Goal: Obtain resource: Download file/media

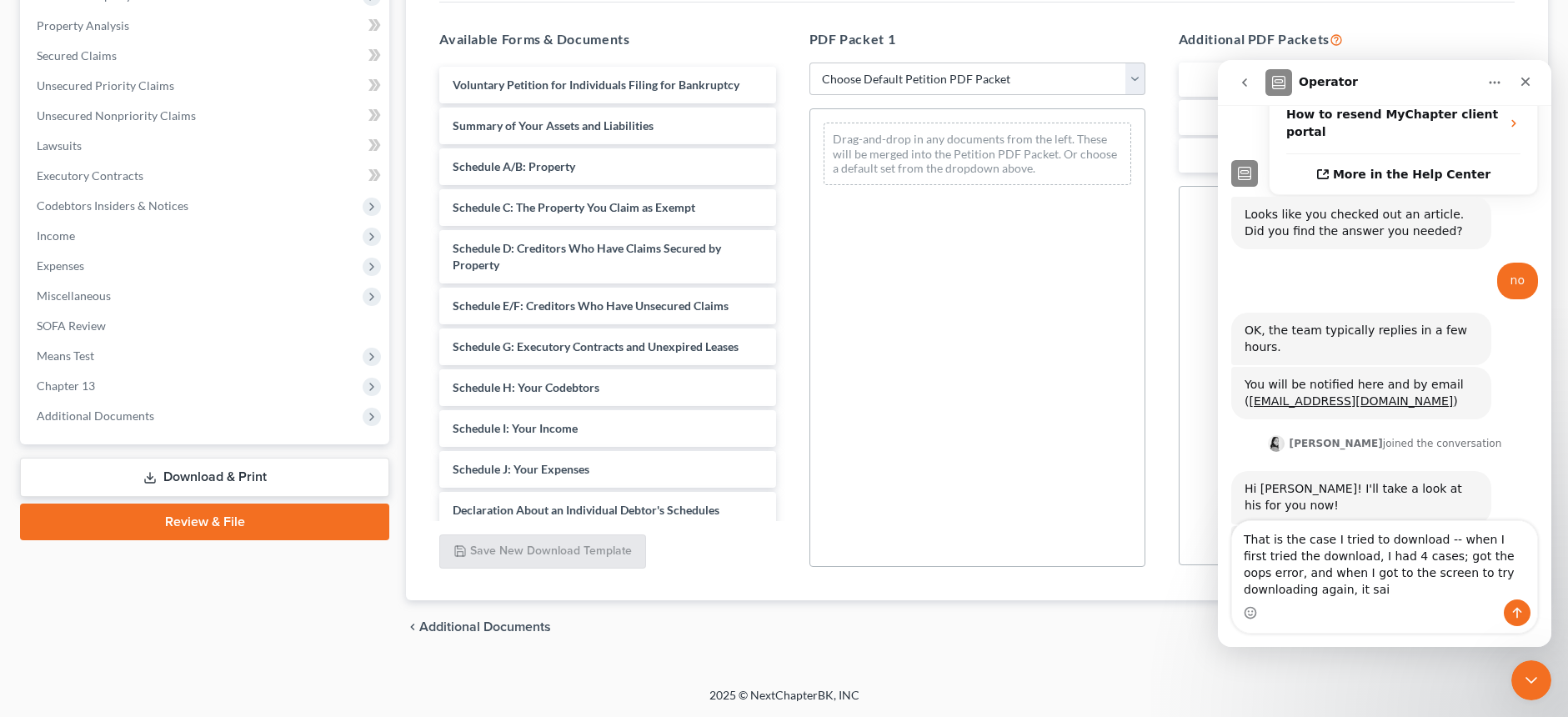
scroll to position [578, 0]
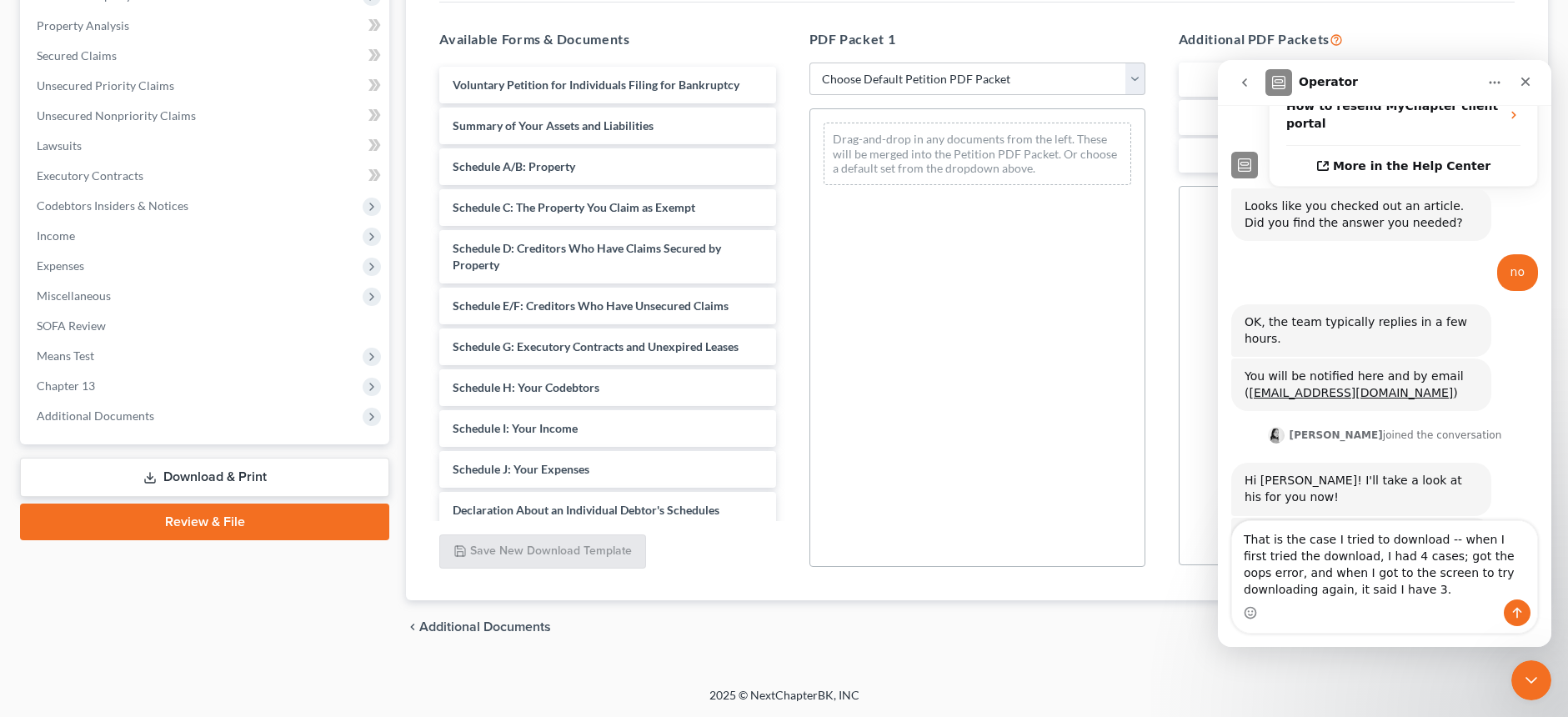
type textarea "That is the case I tried to download -- when I first tried the download, I had …"
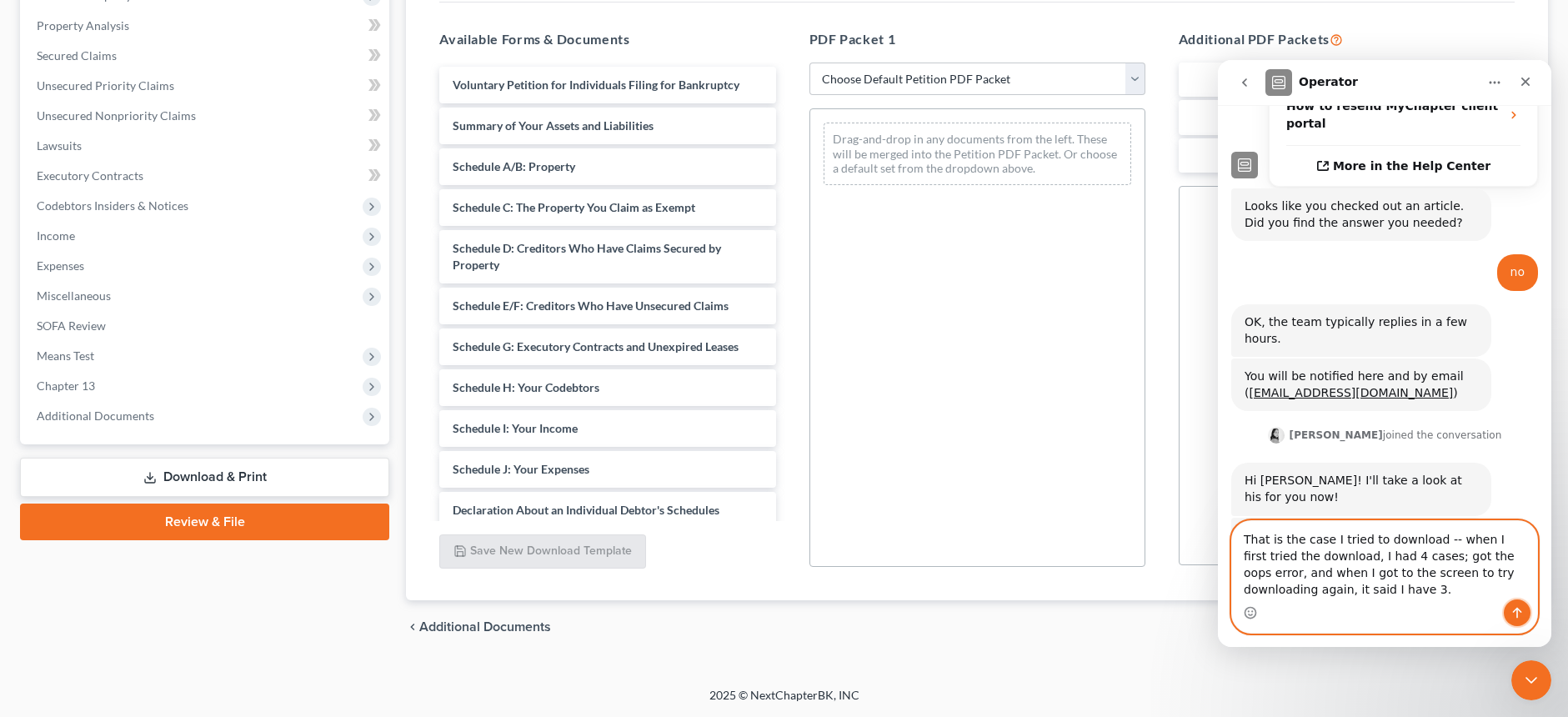
click at [1517, 608] on icon "Send a message…" at bounding box center [1517, 613] width 9 height 11
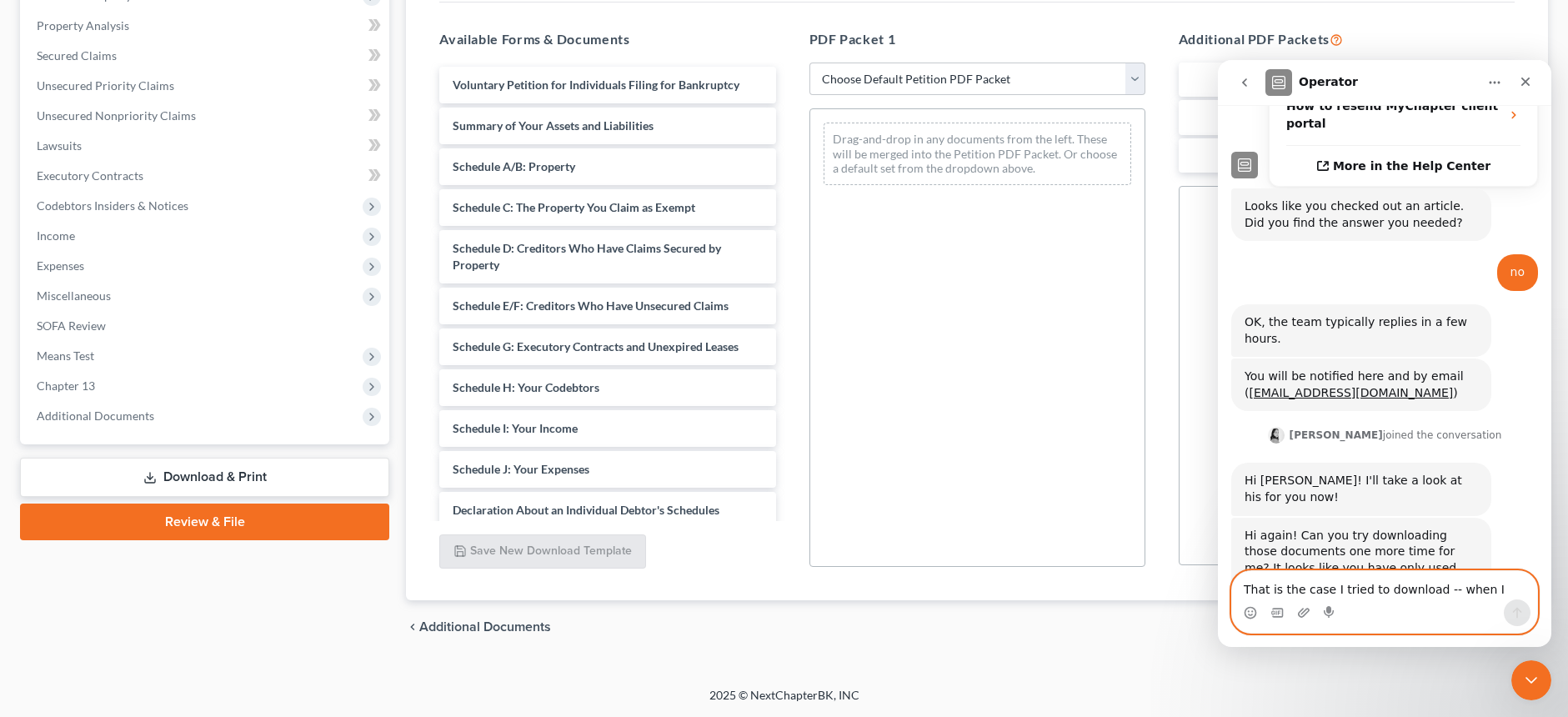
scroll to position [627, 0]
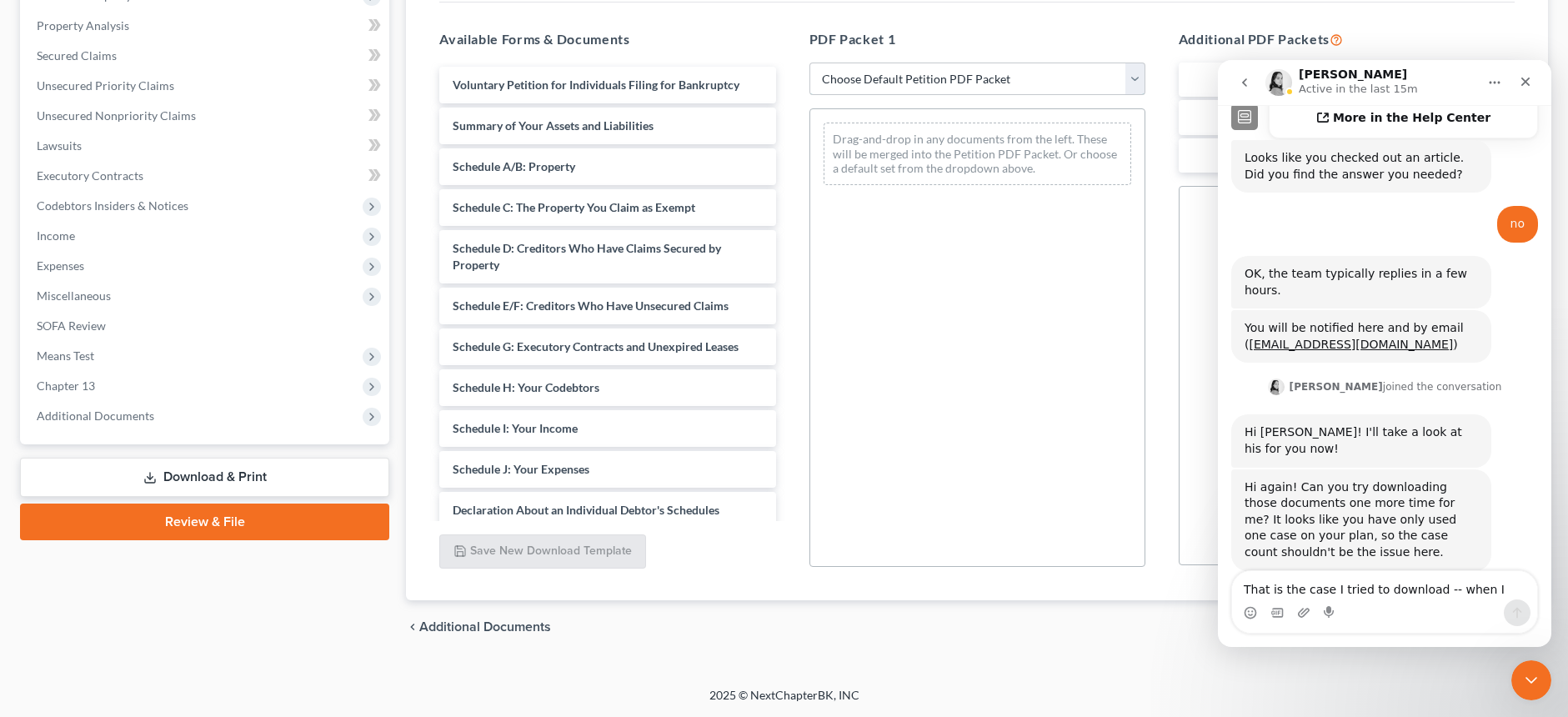
click at [1135, 76] on select "Choose Default Petition PDF Packet Complete Bankruptcy Petition (all forms and …" at bounding box center [977, 79] width 336 height 34
select select "0"
click at [809, 63] on select "Choose Default Petition PDF Packet Complete Bankruptcy Petition (all forms and …" at bounding box center [977, 79] width 336 height 34
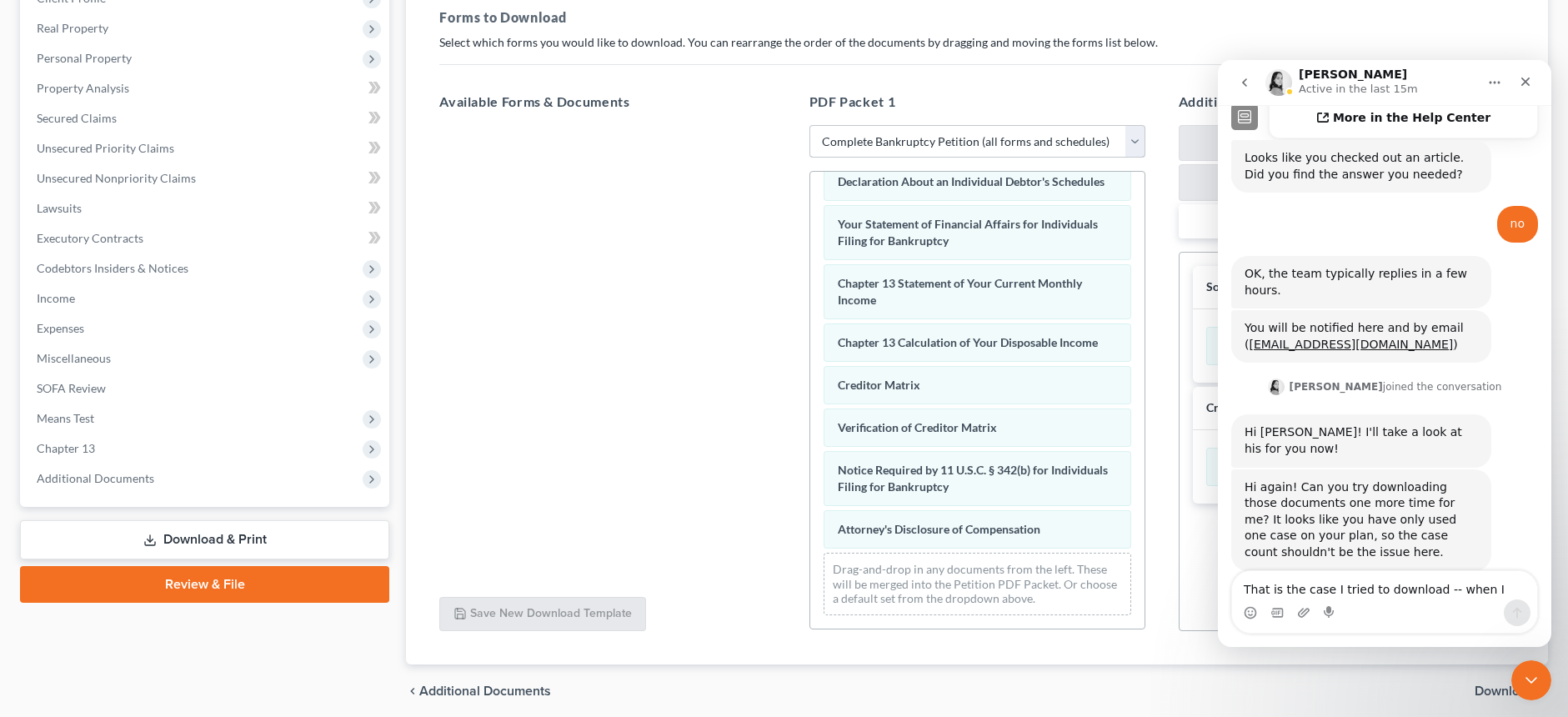
scroll to position [315, 0]
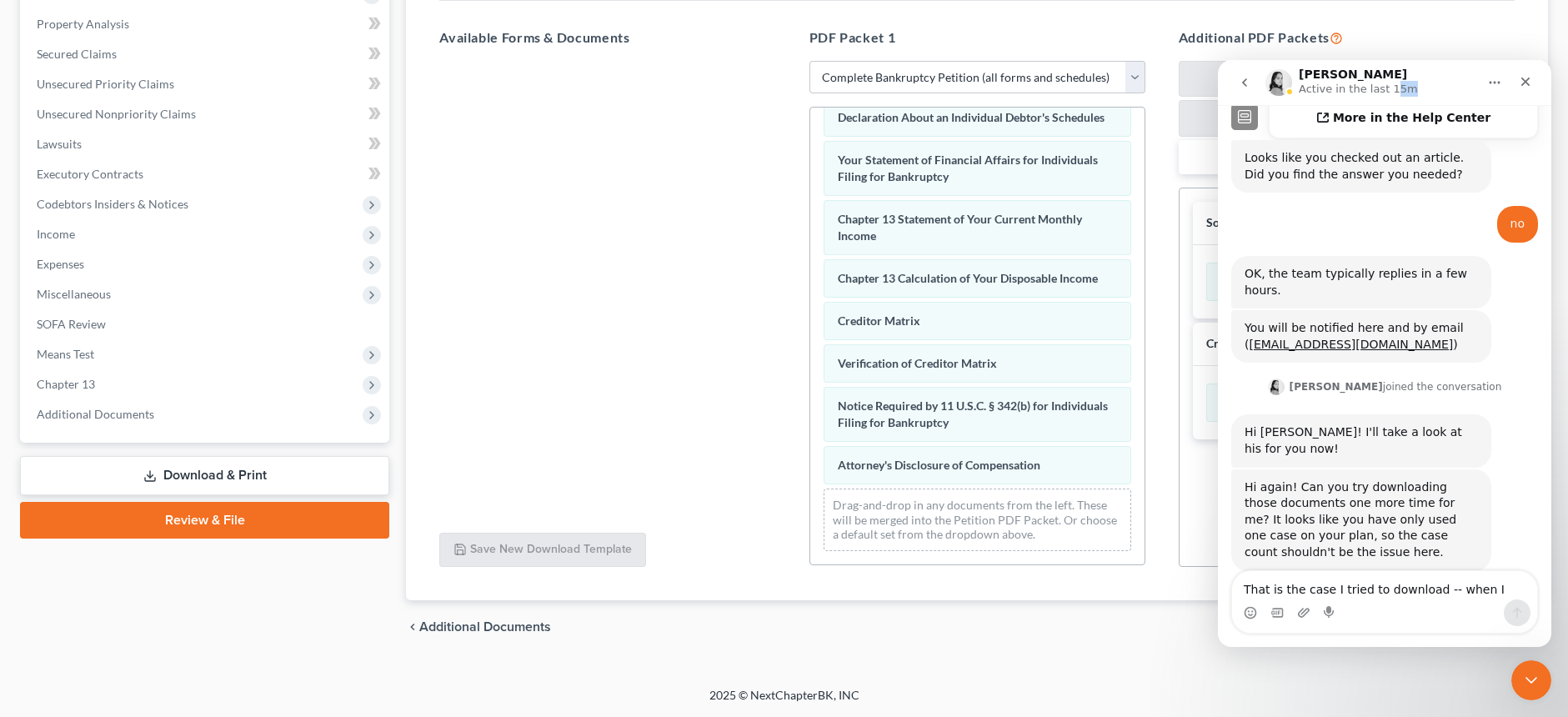
drag, startPoint x: 1410, startPoint y: 72, endPoint x: 1399, endPoint y: 48, distance: 26.4
click at [1399, 60] on html "[PERSON_NAME] Active in the last 15m Have a quick question or need help finding…" at bounding box center [1384, 353] width 333 height 587
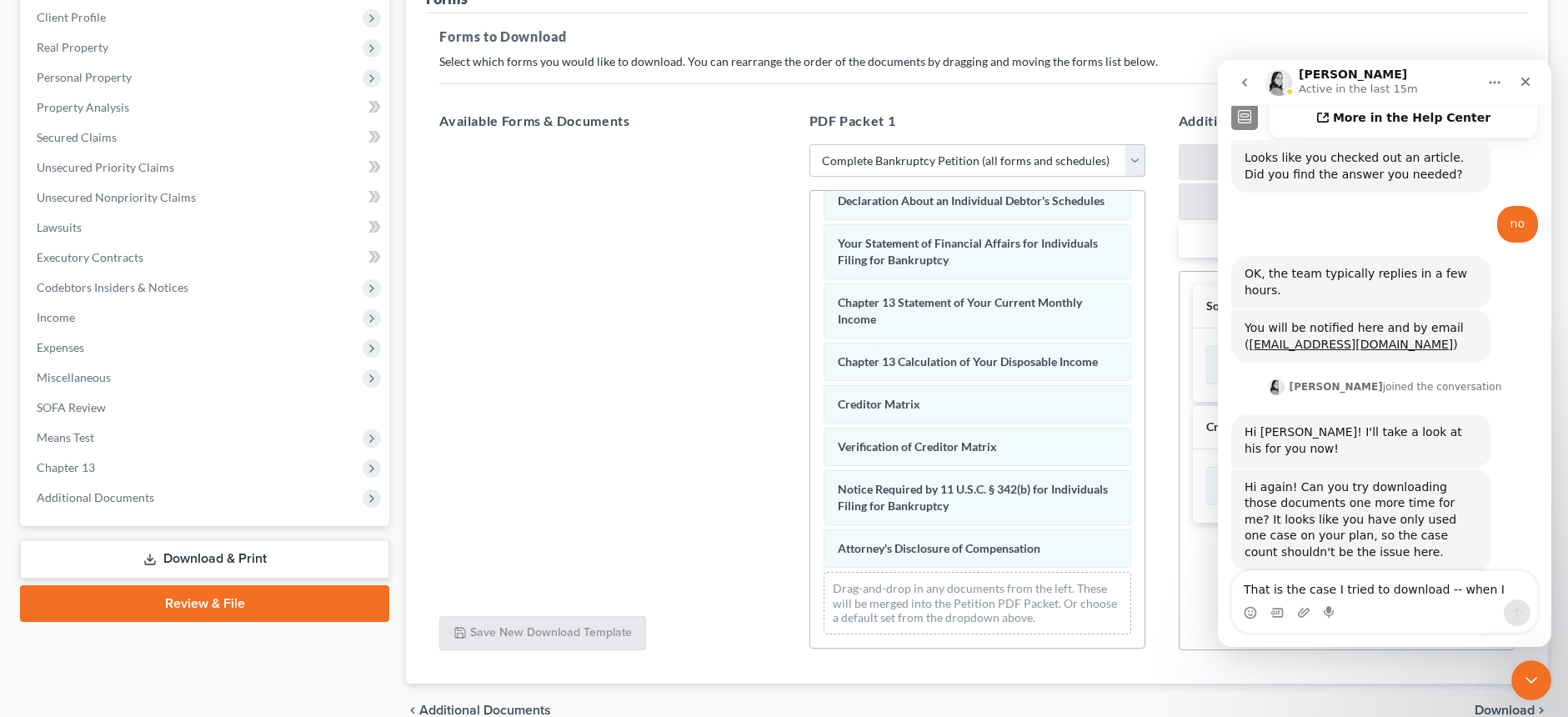
click at [1499, 708] on span "Download" at bounding box center [1505, 710] width 60 height 13
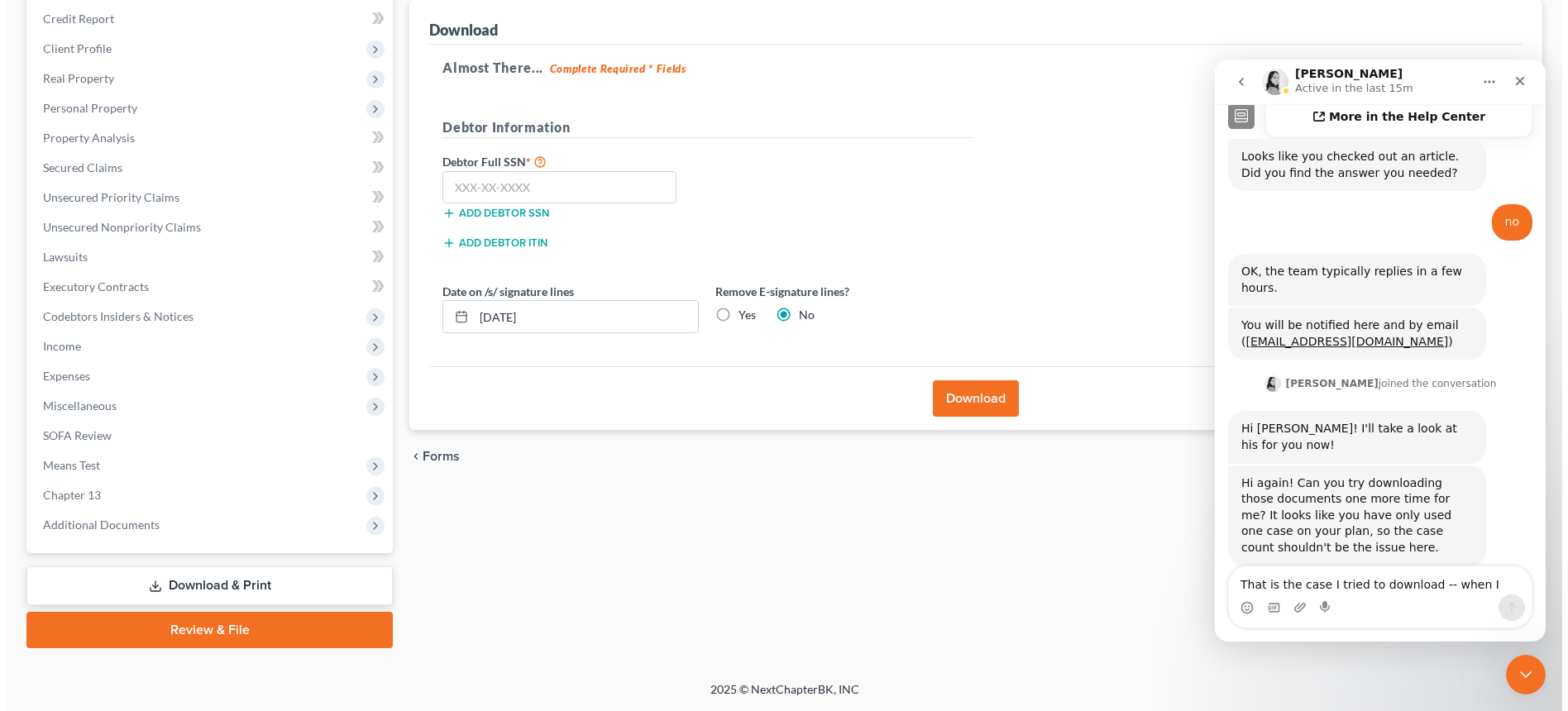
scroll to position [197, 0]
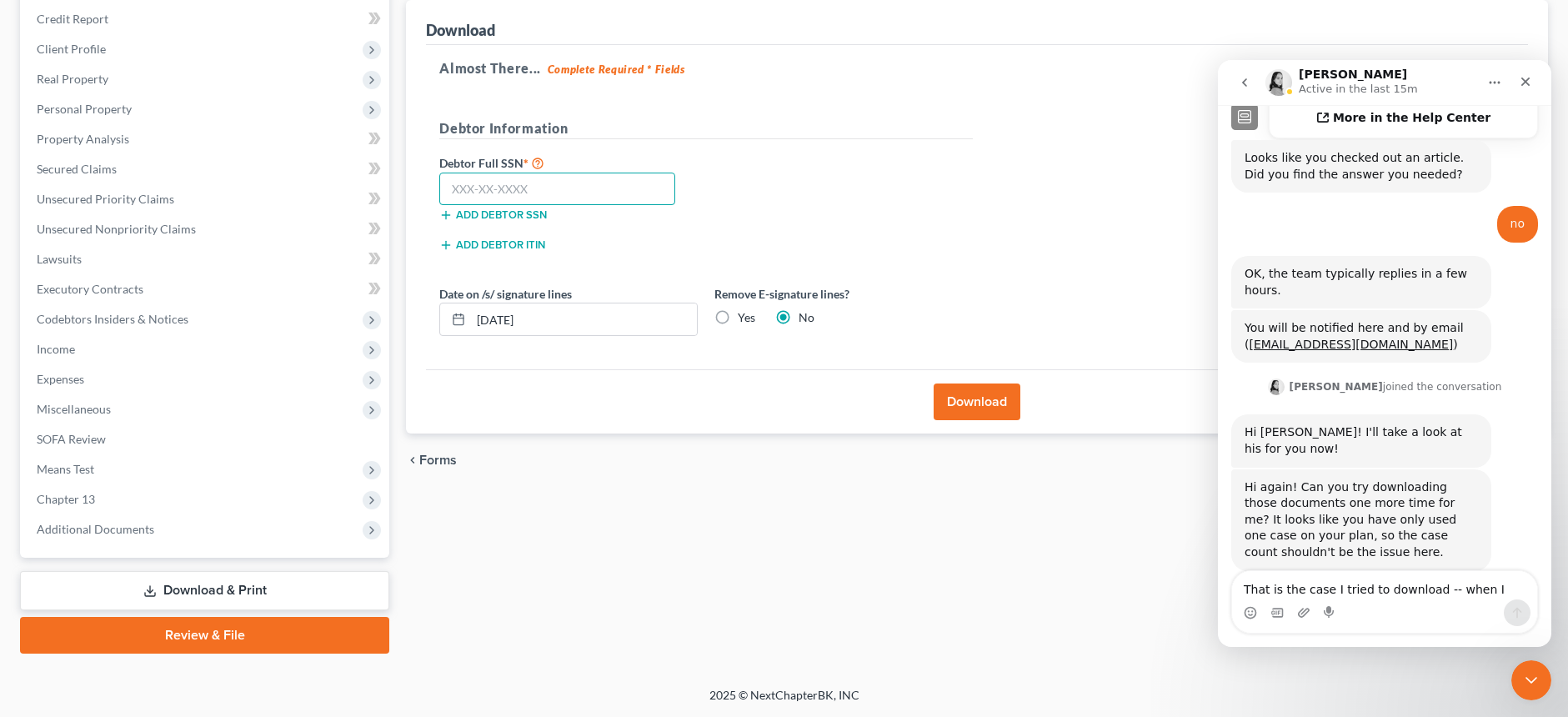
click at [550, 185] on input "text" at bounding box center [557, 189] width 236 height 34
type input "355-48-0457"
click at [972, 397] on button "Download" at bounding box center [977, 402] width 87 height 37
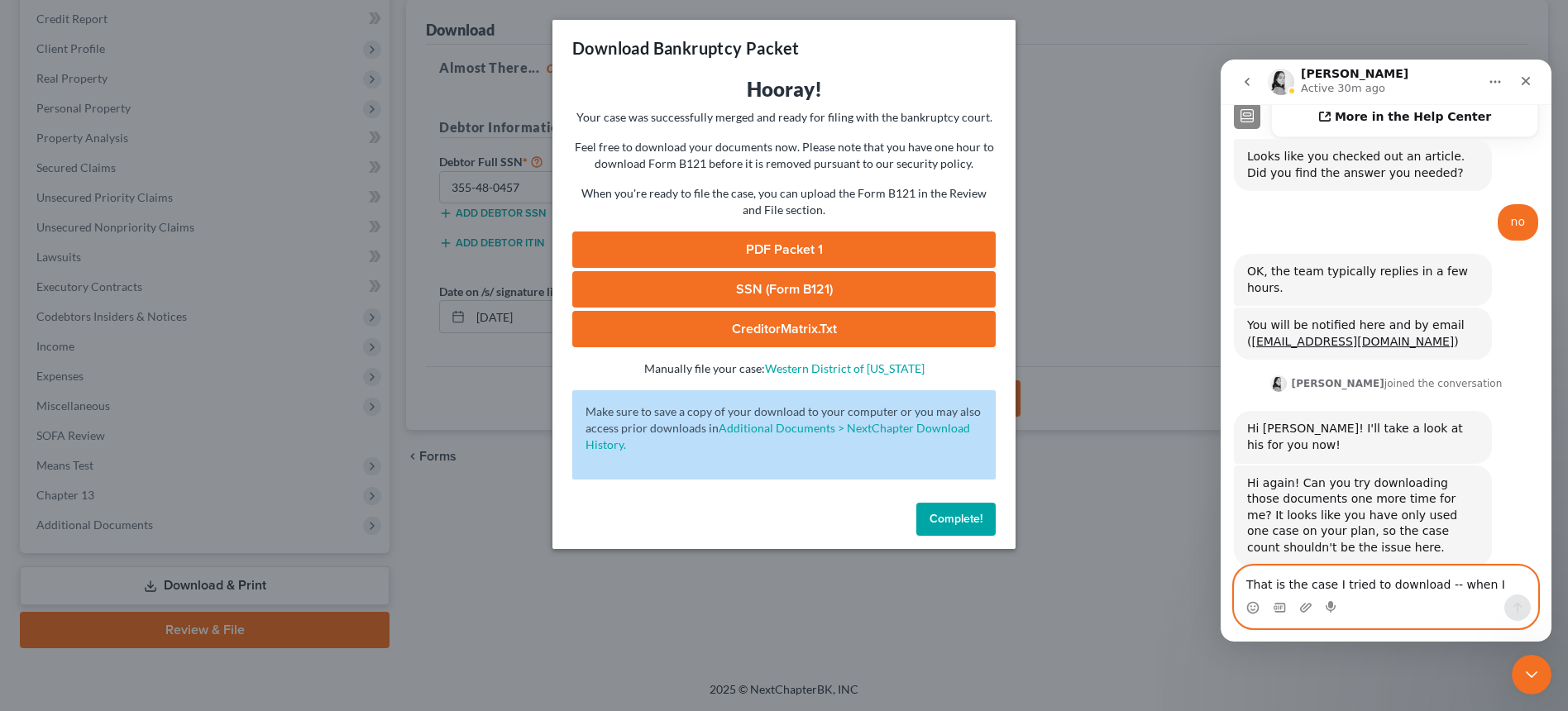
click at [1371, 591] on textarea "That is the case I tried to download -- when I first tried the download, I had …" at bounding box center [1387, 580] width 303 height 28
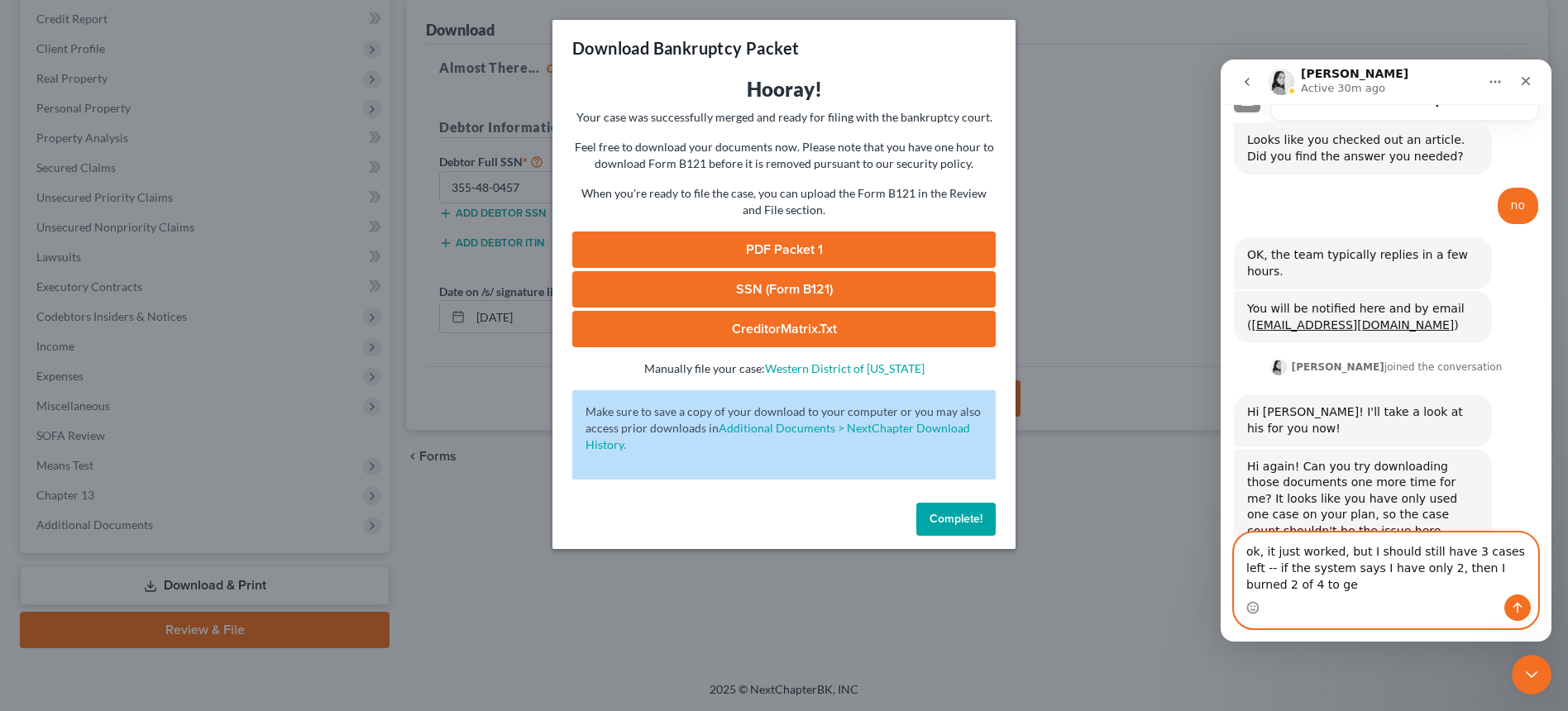
scroll to position [654, 0]
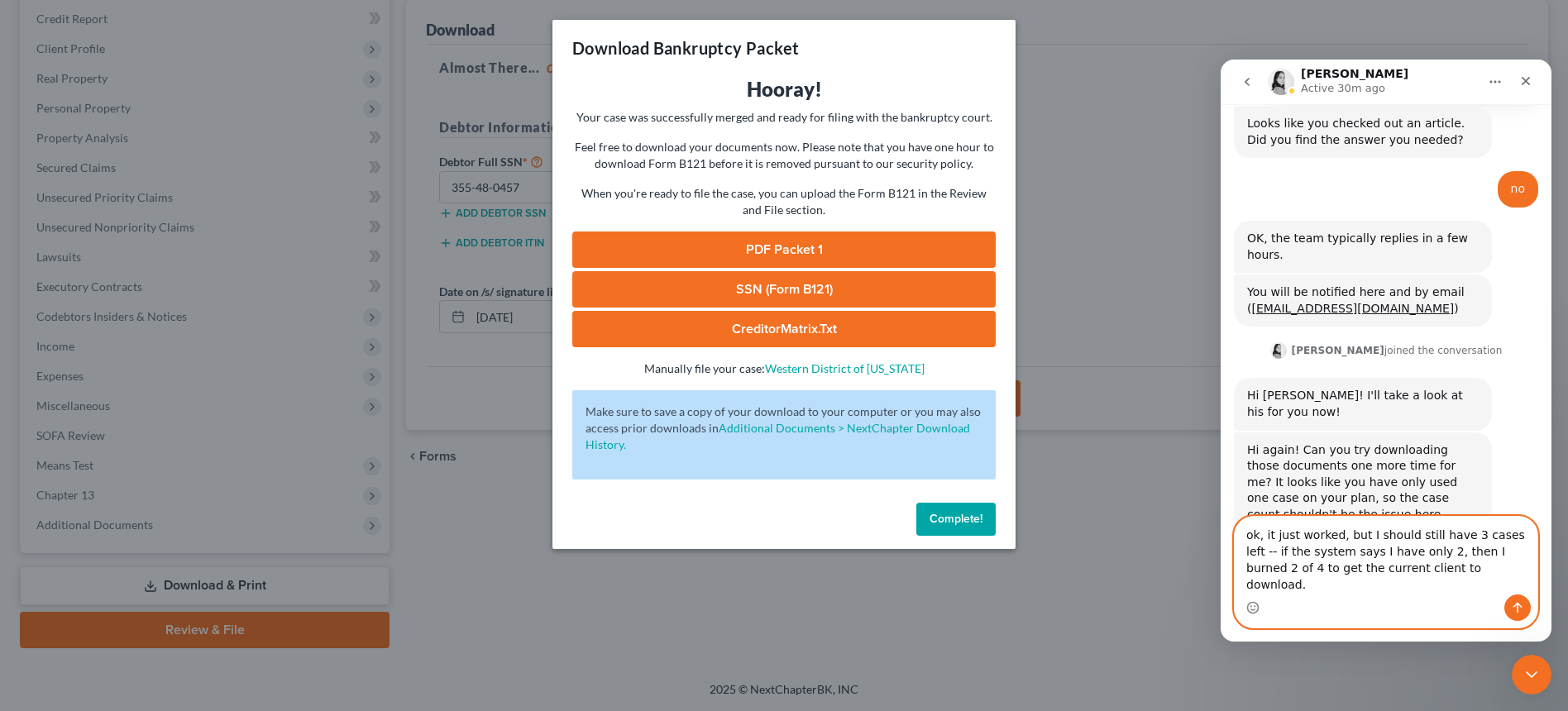
type textarea "ok, it just worked, but I should still have 3 cases left -- if the system says …"
click at [1519, 603] on icon "Send a message…" at bounding box center [1518, 607] width 13 height 13
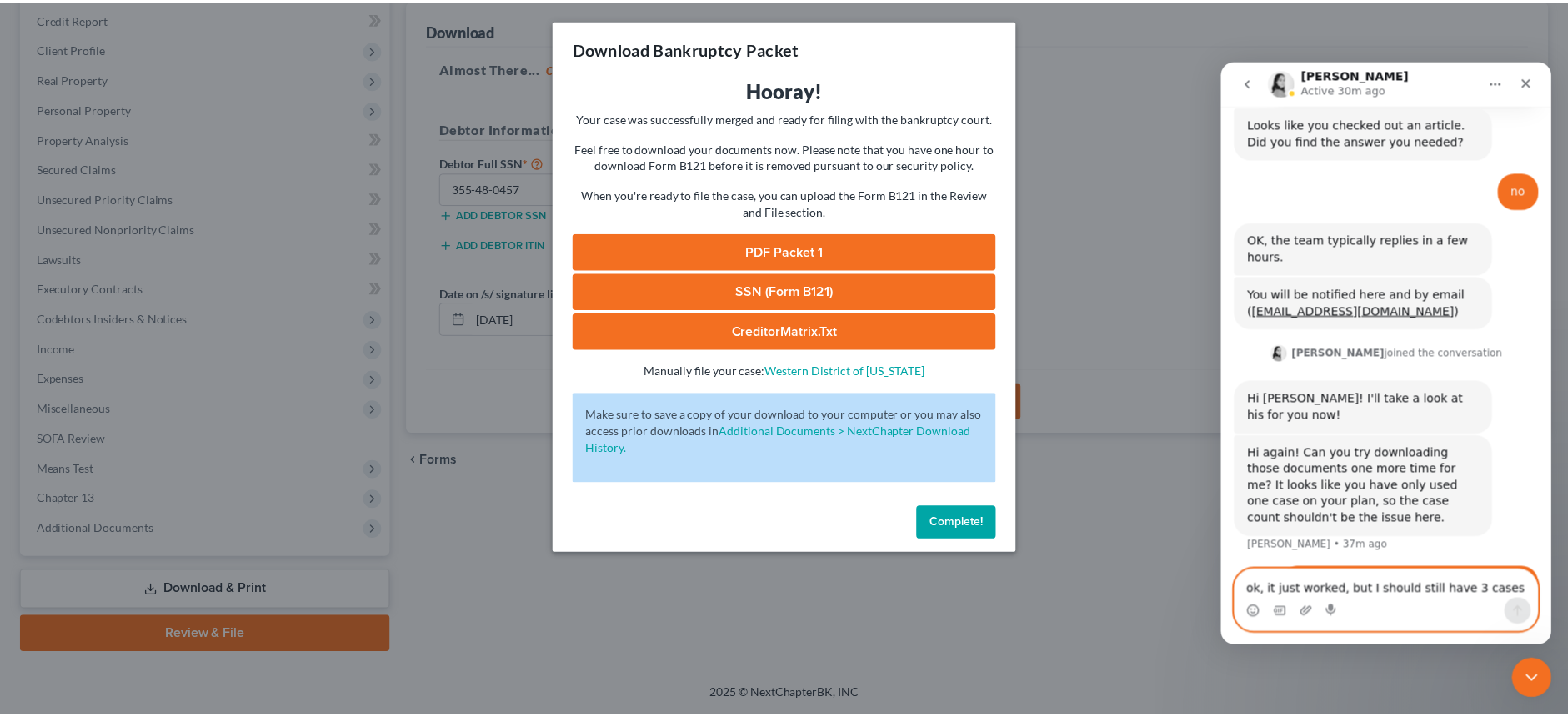
scroll to position [714, 0]
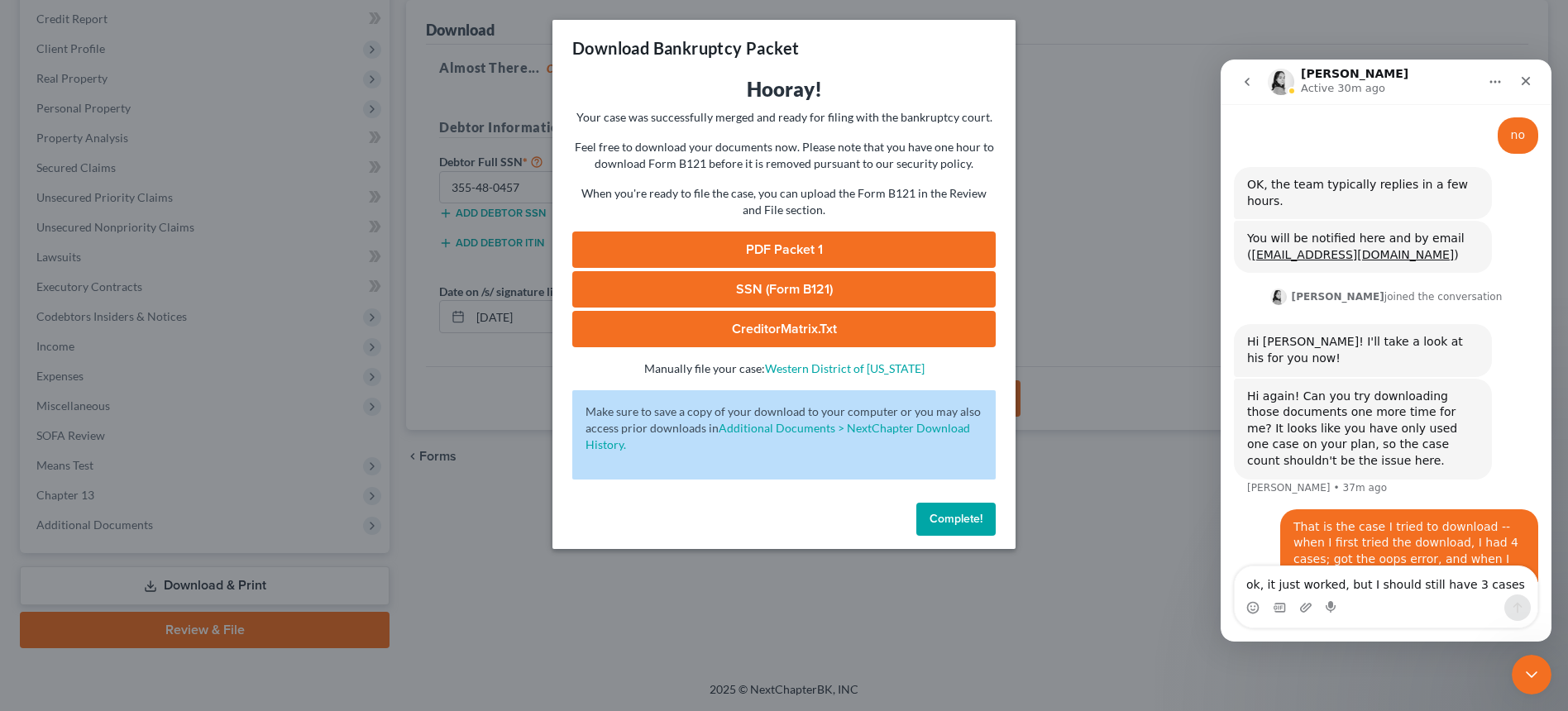
click at [774, 244] on link "PDF Packet 1" at bounding box center [784, 250] width 423 height 37
click at [766, 282] on link "SSN (Form B121)" at bounding box center [784, 289] width 423 height 37
click at [777, 332] on link "CreditorMatrix.txt" at bounding box center [784, 329] width 423 height 37
click at [953, 515] on span "Complete!" at bounding box center [957, 519] width 53 height 14
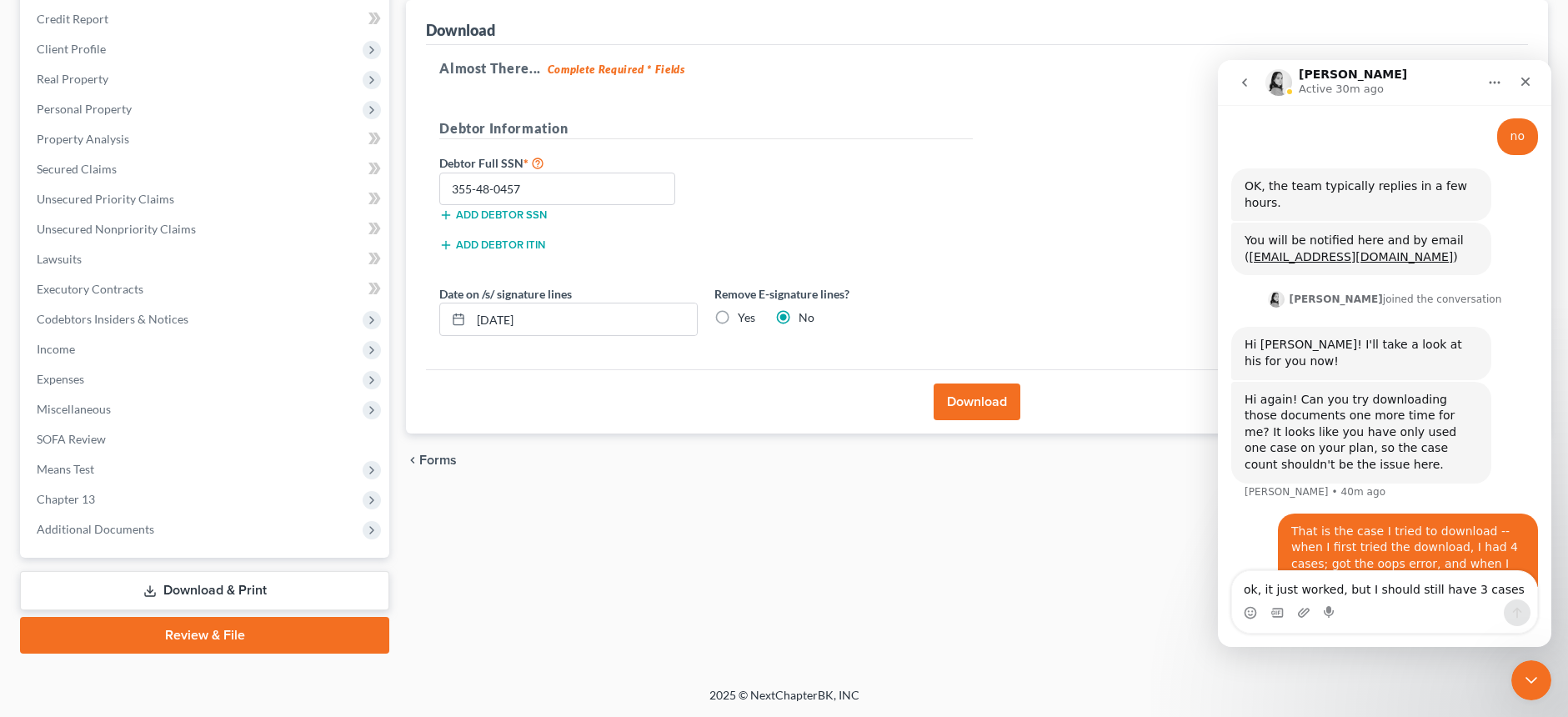
click at [960, 520] on div "Forms Download Forms Forms to Download Select which forms you would like to dow…" at bounding box center [977, 308] width 1159 height 693
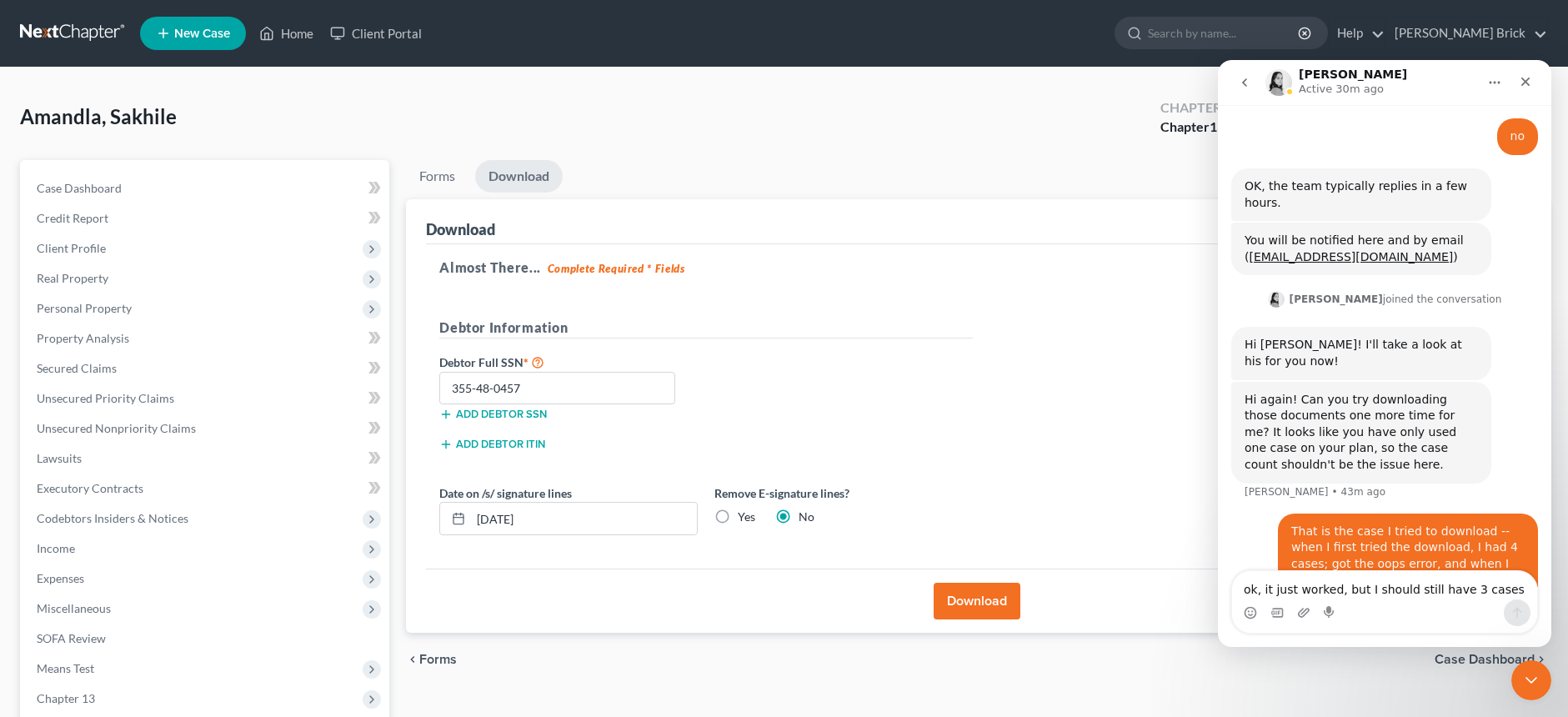
click at [1496, 78] on icon "Home" at bounding box center [1494, 82] width 13 height 13
click at [1524, 75] on icon "Close" at bounding box center [1525, 81] width 13 height 13
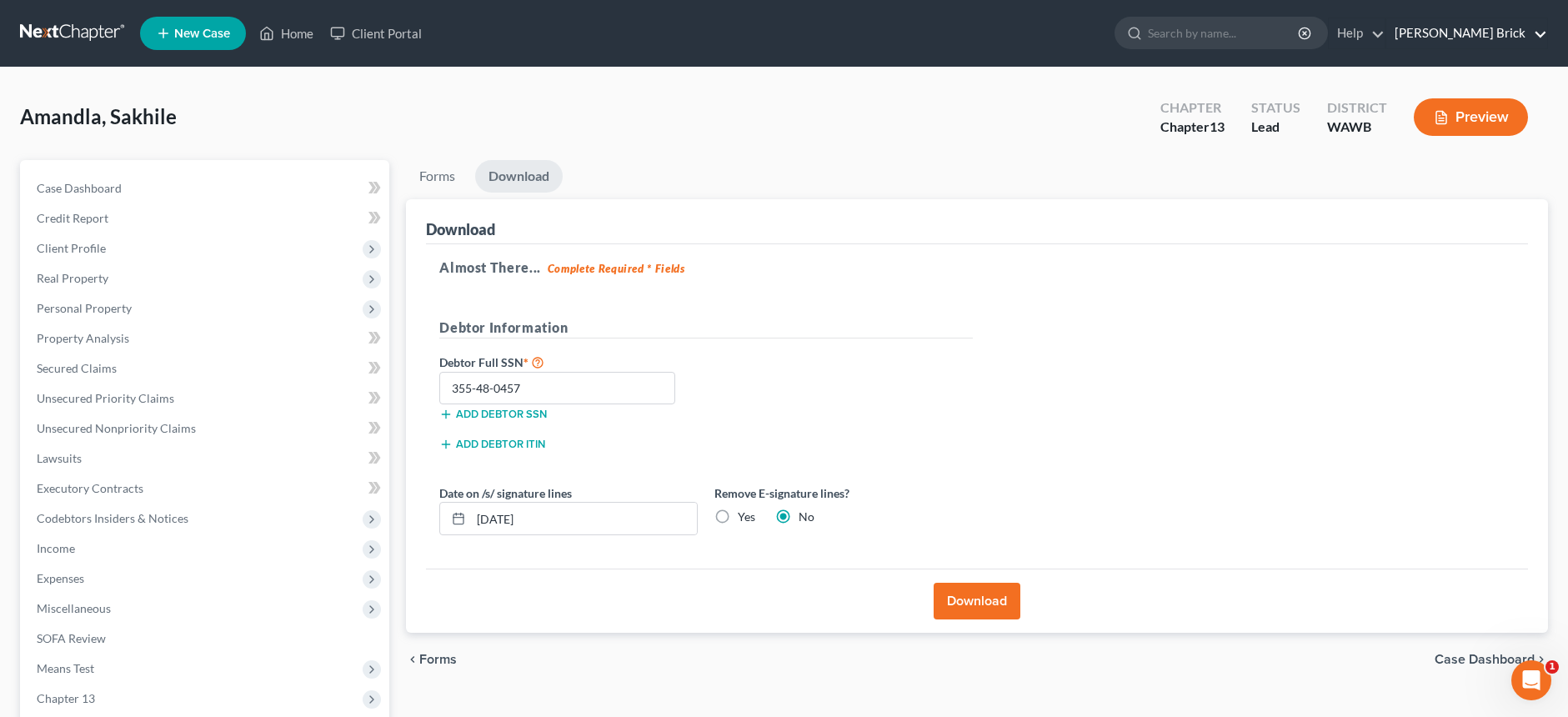
click at [1472, 28] on link "[PERSON_NAME] Brick" at bounding box center [1466, 33] width 161 height 30
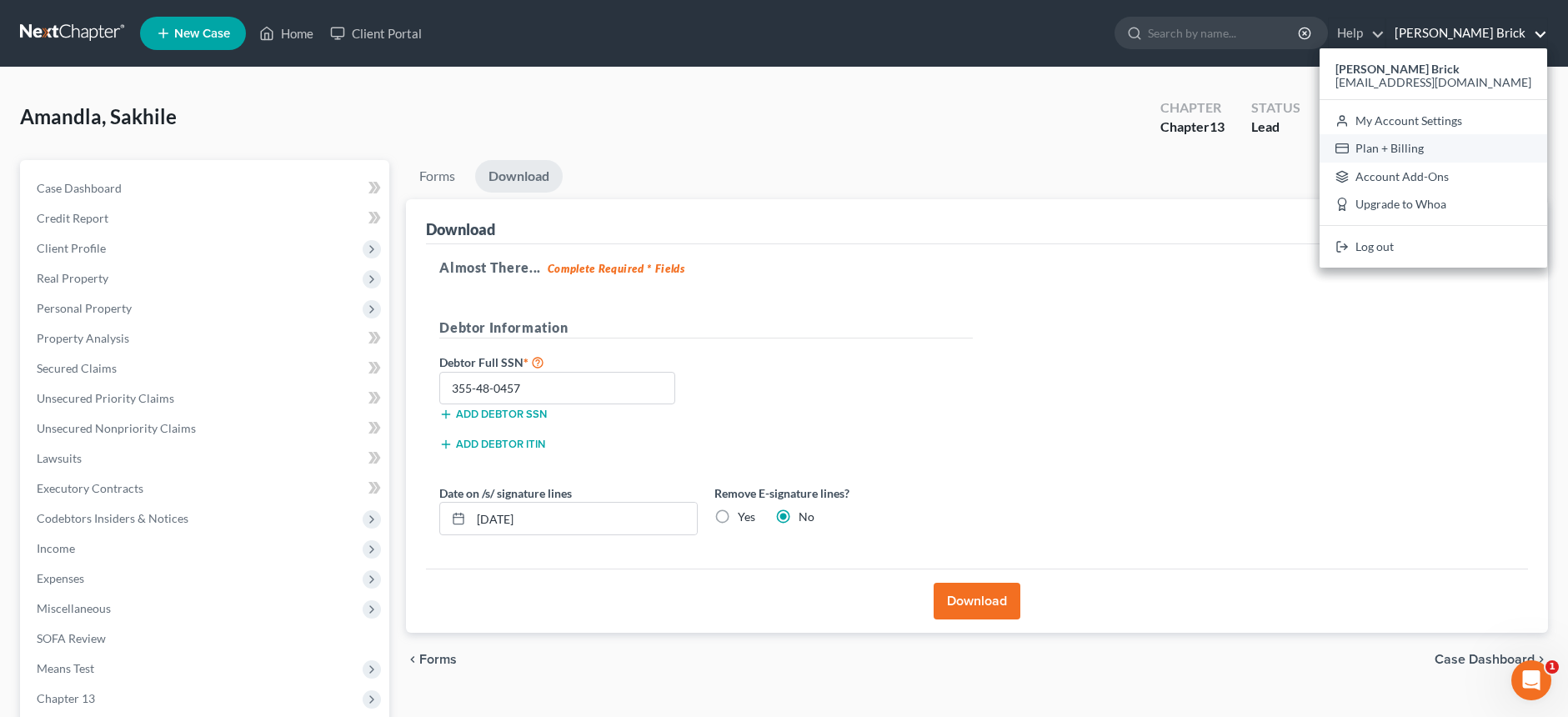
click at [1463, 144] on link "Plan + Billing" at bounding box center [1434, 148] width 227 height 28
